Goal: Information Seeking & Learning: Learn about a topic

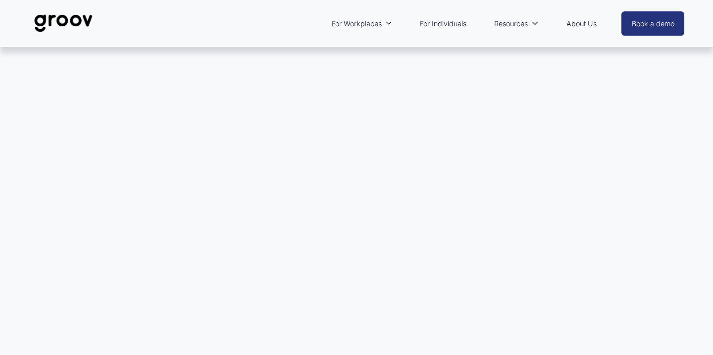
click at [80, 25] on img at bounding box center [64, 23] width 70 height 33
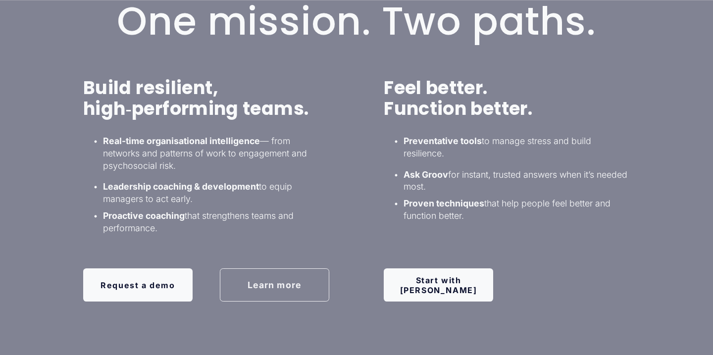
scroll to position [658, 0]
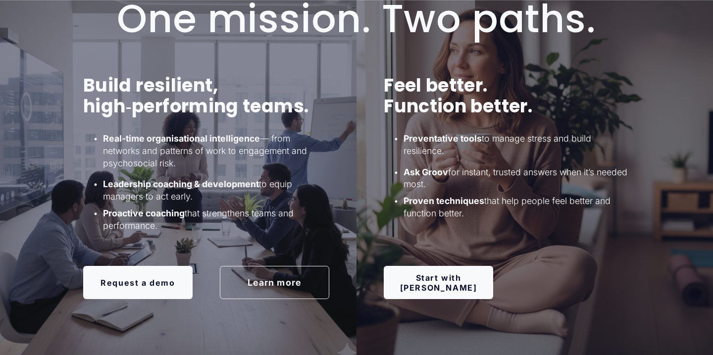
drag, startPoint x: 85, startPoint y: 84, endPoint x: 251, endPoint y: 223, distance: 216.9
click at [251, 223] on div "Build resilient, high‑performing teams. Real-time organisational intelligence —…" at bounding box center [206, 153] width 246 height 157
copy div "Build resilient, high‑performing teams. Real-time organisational intelligence —…"
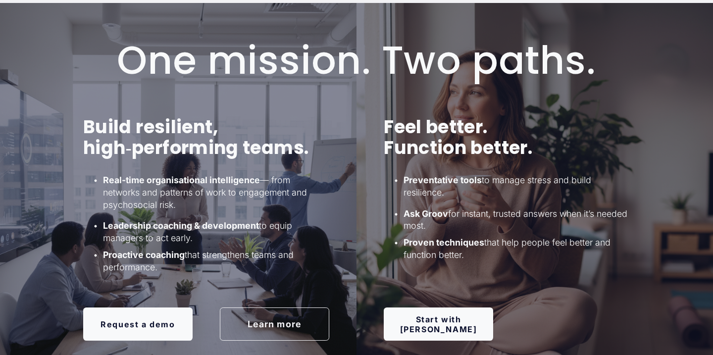
scroll to position [606, 0]
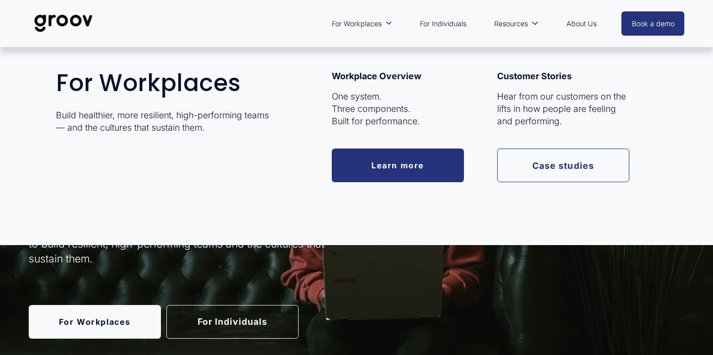
click at [386, 166] on link "Learn more" at bounding box center [398, 166] width 132 height 34
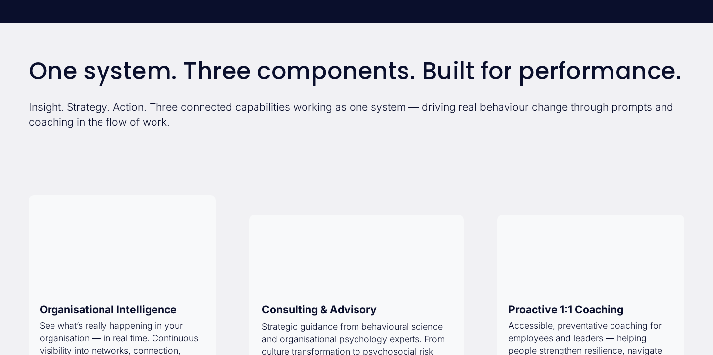
scroll to position [816, 0]
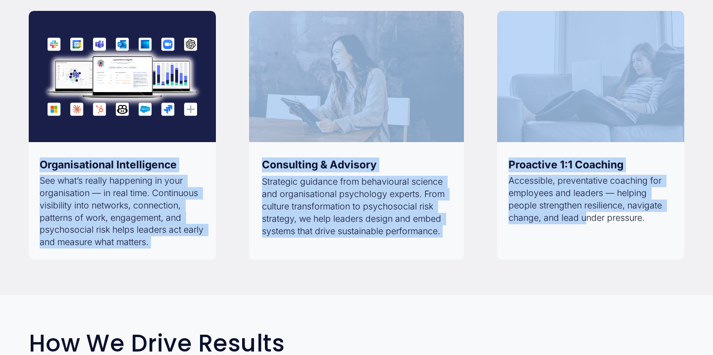
drag, startPoint x: 41, startPoint y: 162, endPoint x: 586, endPoint y: 221, distance: 548.1
click at [586, 221] on div "One system. Three components. Built for performance. Insight. Strategy. Action.…" at bounding box center [356, 86] width 713 height 346
click at [664, 220] on p "Accessible, preventative coaching for employees and leaders — helping people st…" at bounding box center [591, 199] width 165 height 49
copy div "Organisational Intelligence See what’s really happening in your organisation — …"
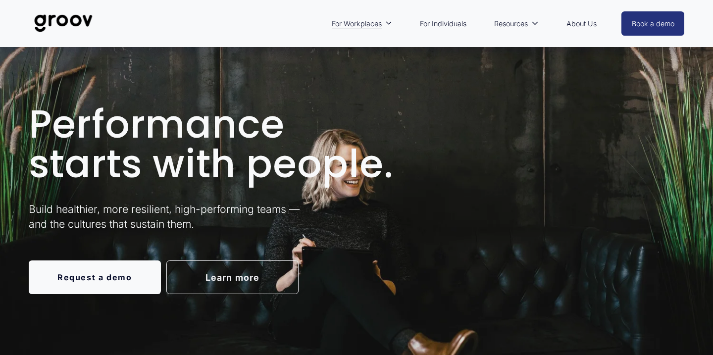
scroll to position [22, 0]
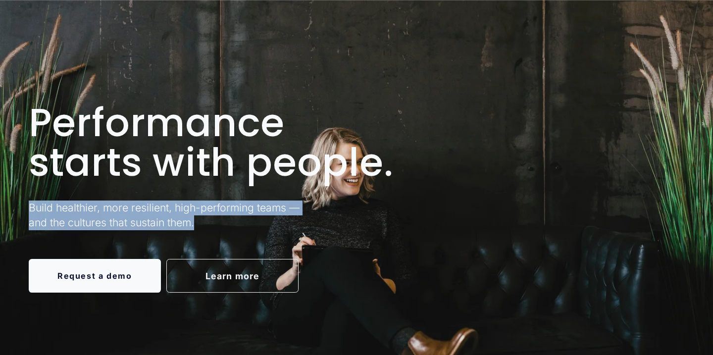
drag, startPoint x: 30, startPoint y: 208, endPoint x: 194, endPoint y: 232, distance: 166.2
click at [194, 232] on div "Build healthier, more resilient, high-performing teams — and the cultures that …" at bounding box center [178, 218] width 298 height 34
copy p "Build healthier, more resilient, high-performing teams — and the cultures that …"
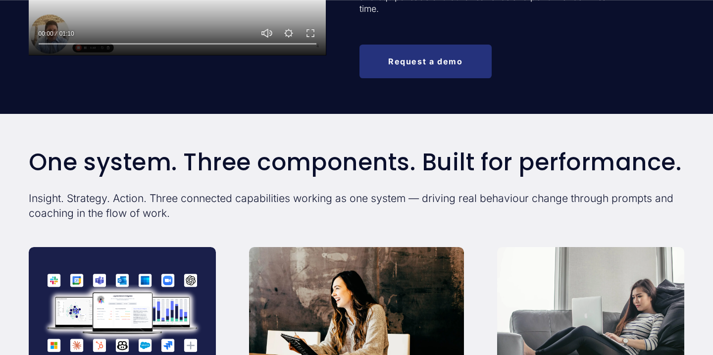
scroll to position [635, 0]
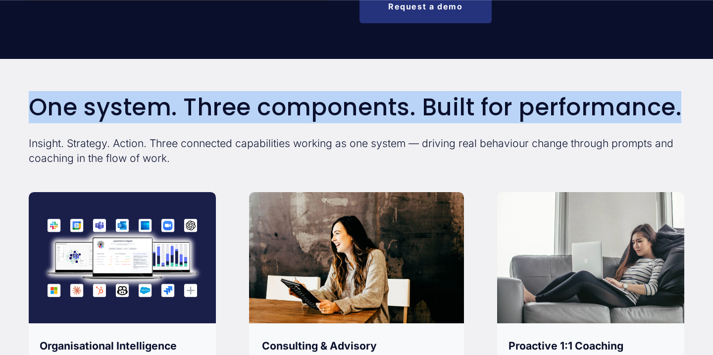
drag, startPoint x: 32, startPoint y: 109, endPoint x: 694, endPoint y: 115, distance: 661.9
click at [694, 115] on div "One system. Three components. Built for performance. Insight. Strategy. Action.…" at bounding box center [356, 268] width 713 height 346
copy h2 "One system. Three components. Built for performance."
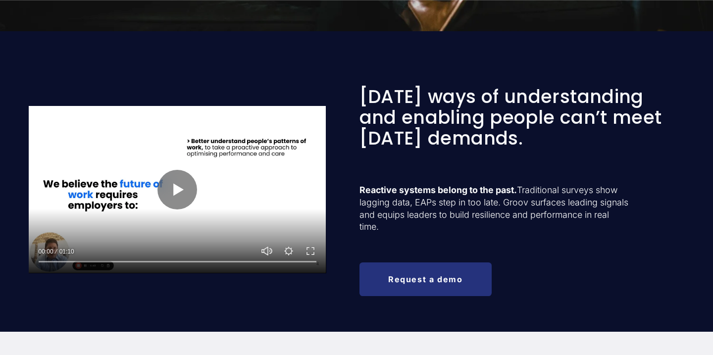
scroll to position [0, 0]
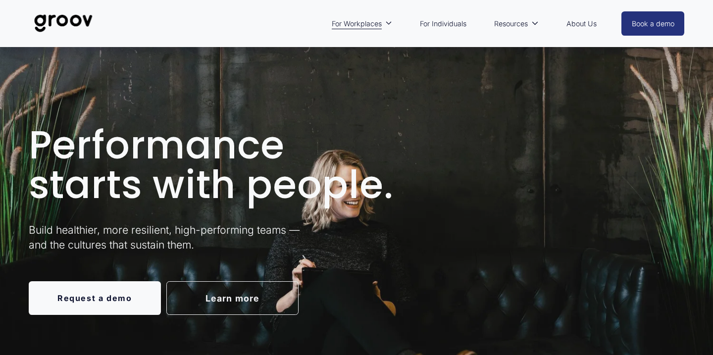
click at [85, 14] on img at bounding box center [64, 23] width 70 height 33
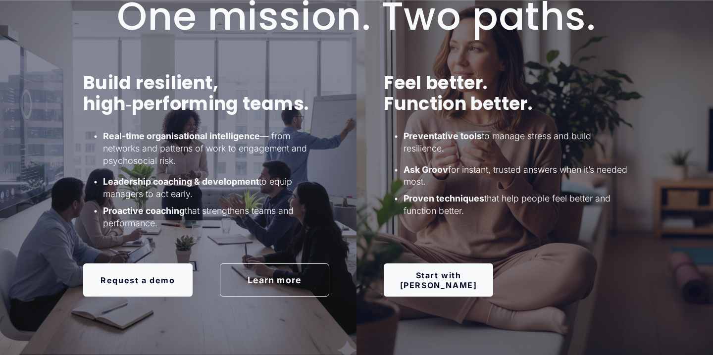
scroll to position [662, 0]
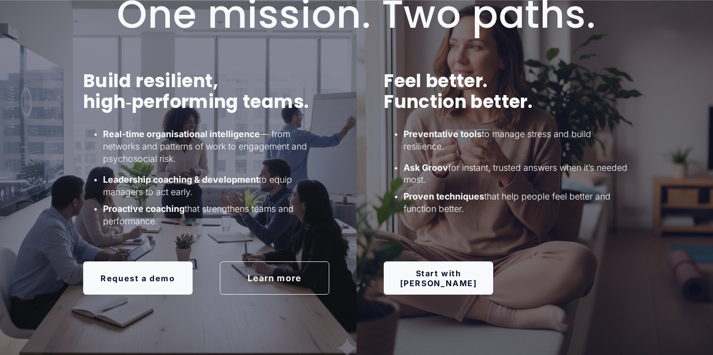
click at [253, 287] on link "Learn more" at bounding box center [274, 278] width 109 height 33
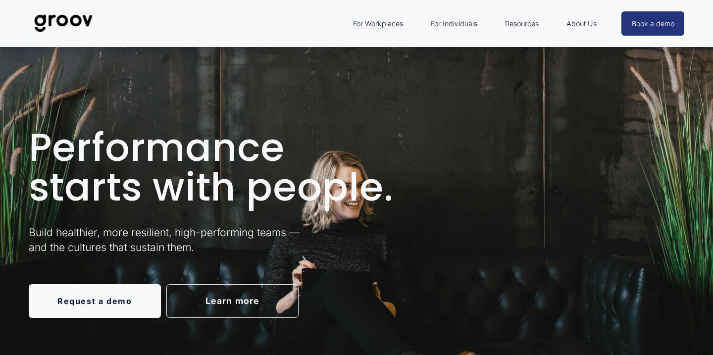
click at [59, 19] on img at bounding box center [64, 23] width 70 height 33
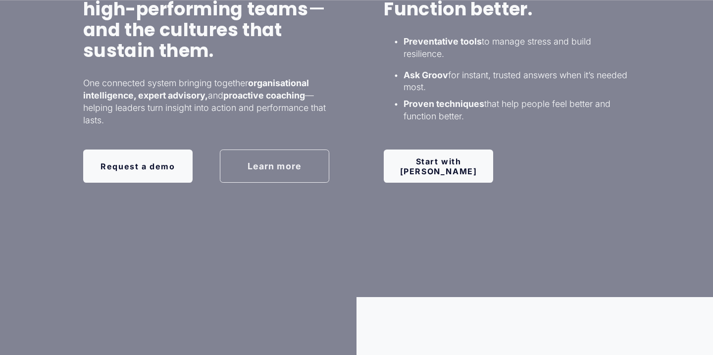
scroll to position [752, 0]
